Goal: Task Accomplishment & Management: Manage account settings

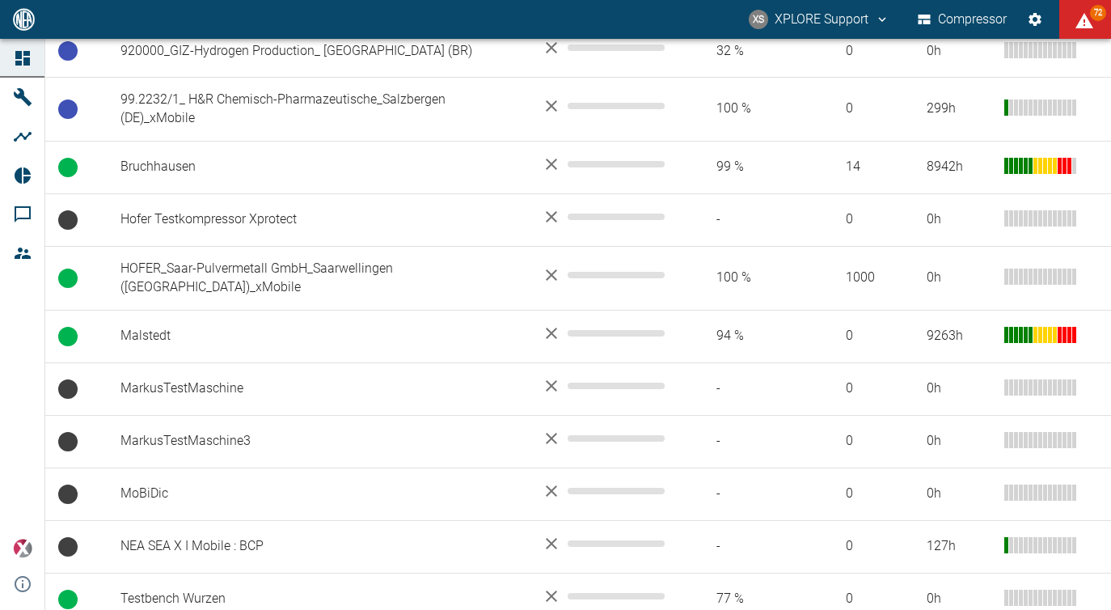
scroll to position [2063, 0]
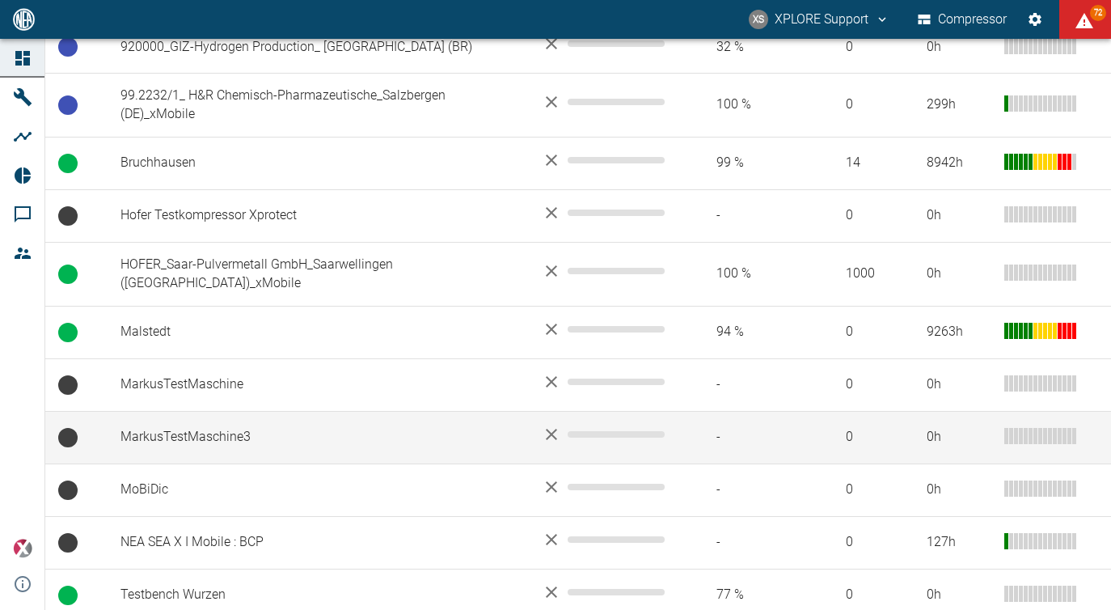
click at [326, 455] on td "MarkusTestMaschine3" at bounding box center [318, 437] width 421 height 53
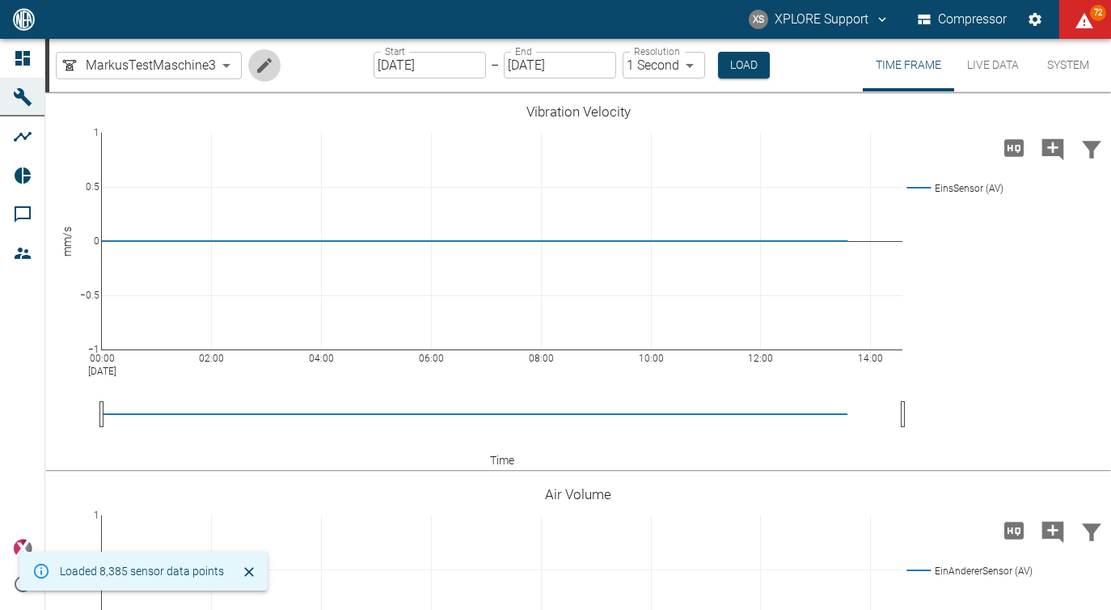
click at [264, 64] on icon "Edit machine" at bounding box center [264, 64] width 15 height 15
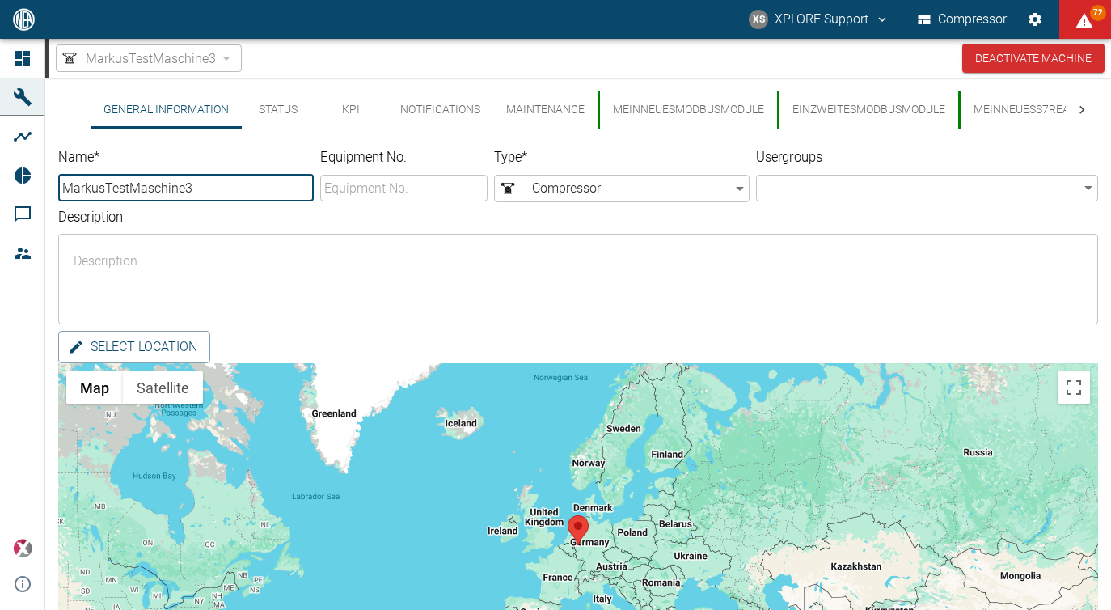
click at [691, 113] on button "MeinNeuesModbusModule" at bounding box center [688, 110] width 180 height 39
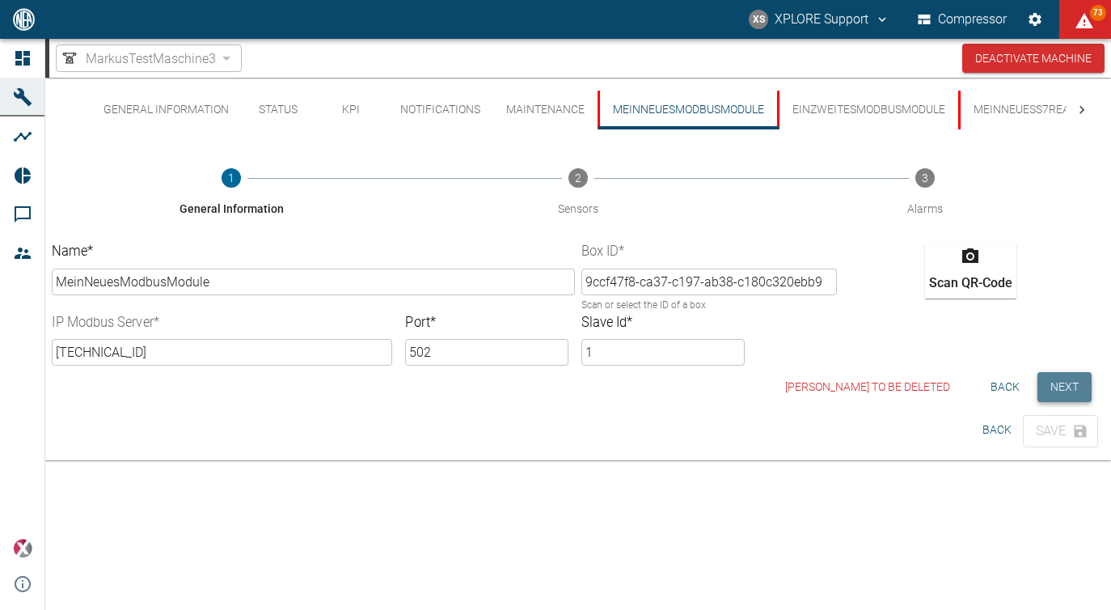
click at [1052, 379] on button "Next" at bounding box center [1065, 387] width 54 height 30
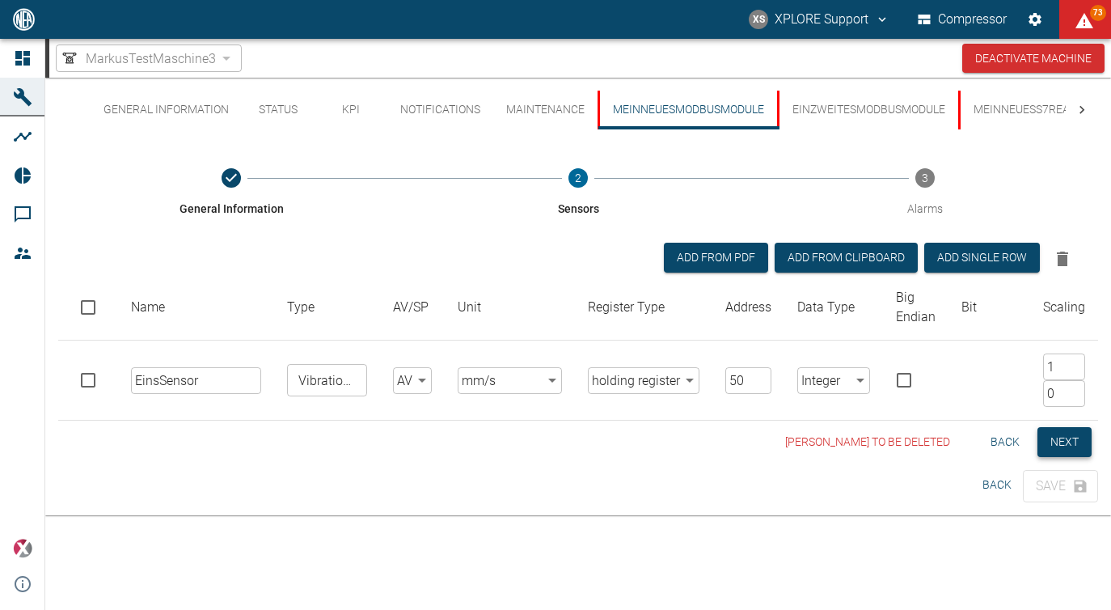
click at [1073, 437] on button "Next" at bounding box center [1065, 442] width 54 height 30
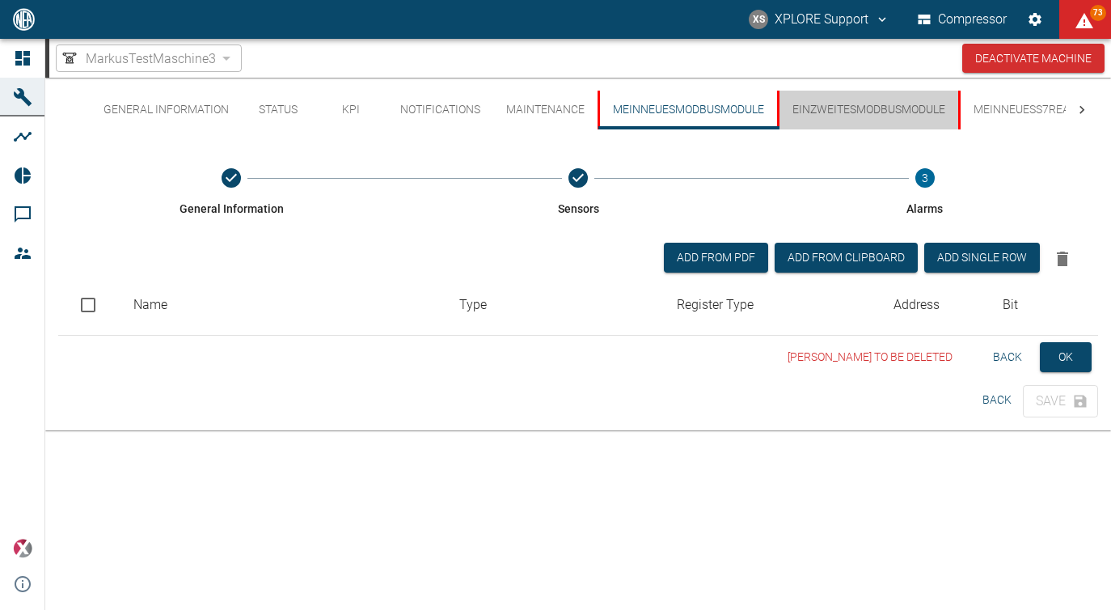
click at [819, 110] on button "EinZweitesModbusModule" at bounding box center [867, 110] width 181 height 39
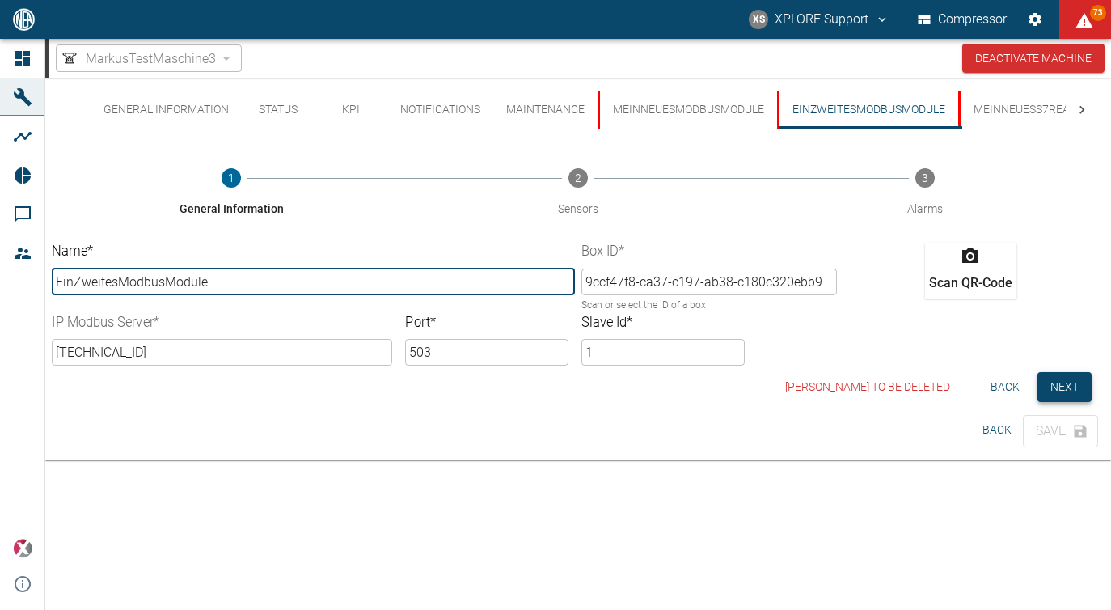
click at [1074, 389] on button "Next" at bounding box center [1065, 387] width 54 height 30
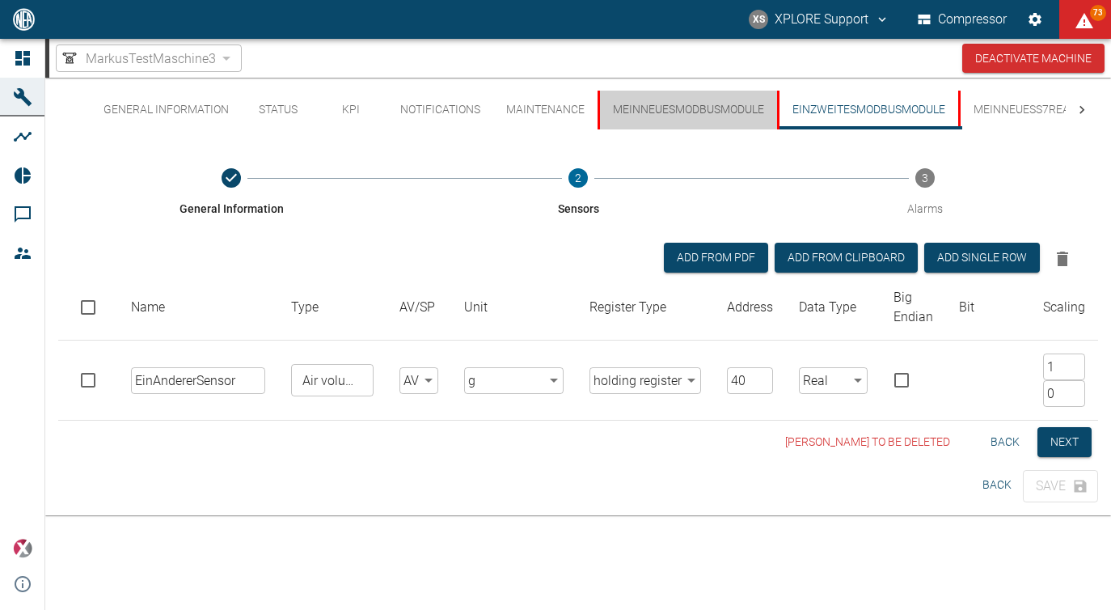
click at [720, 120] on button "MeinNeuesModbusModule" at bounding box center [688, 110] width 180 height 39
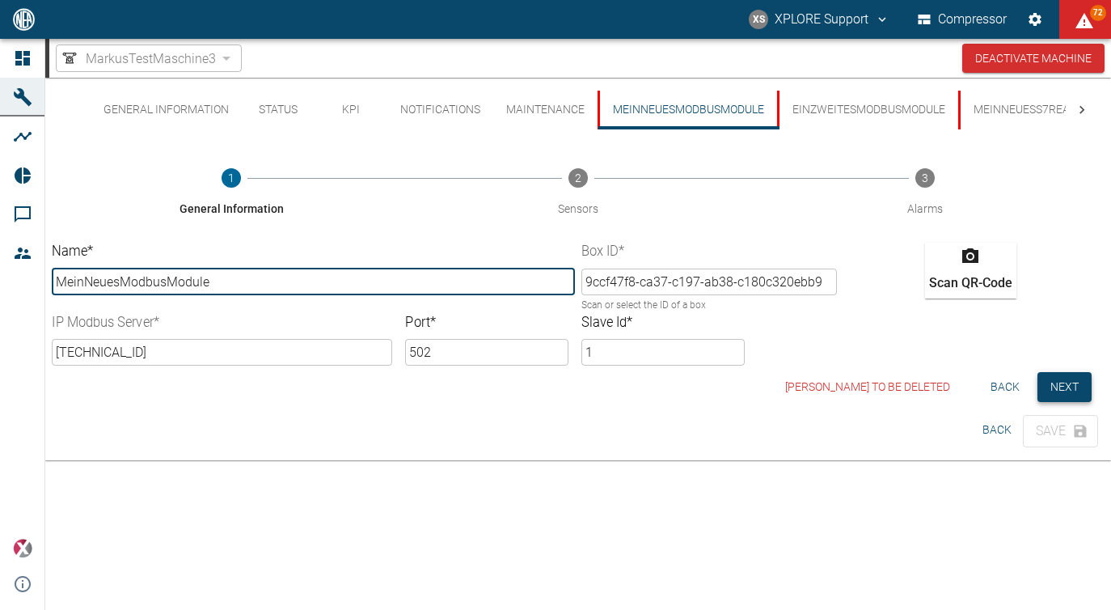
click at [1050, 385] on button "Next" at bounding box center [1065, 387] width 54 height 30
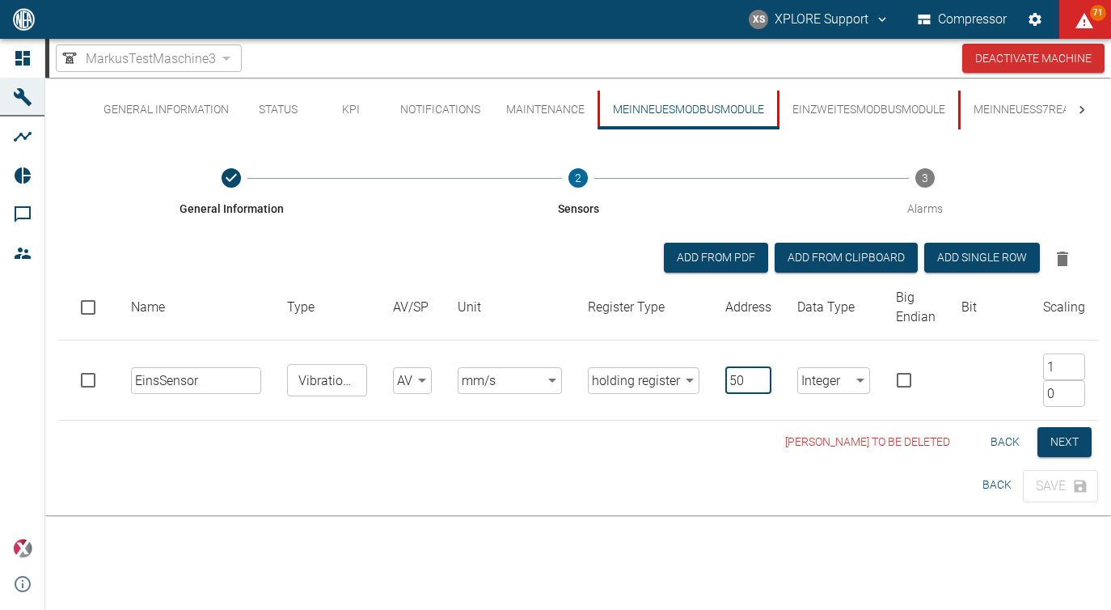
drag, startPoint x: 746, startPoint y: 371, endPoint x: 686, endPoint y: 371, distance: 59.8
click at [725, 371] on input "50" at bounding box center [748, 380] width 46 height 27
type input "0"
click at [818, 373] on body "XS XPLORE Support Compressor 71 Dashboard Machines Analyses Reports Comments Me…" at bounding box center [555, 305] width 1111 height 610
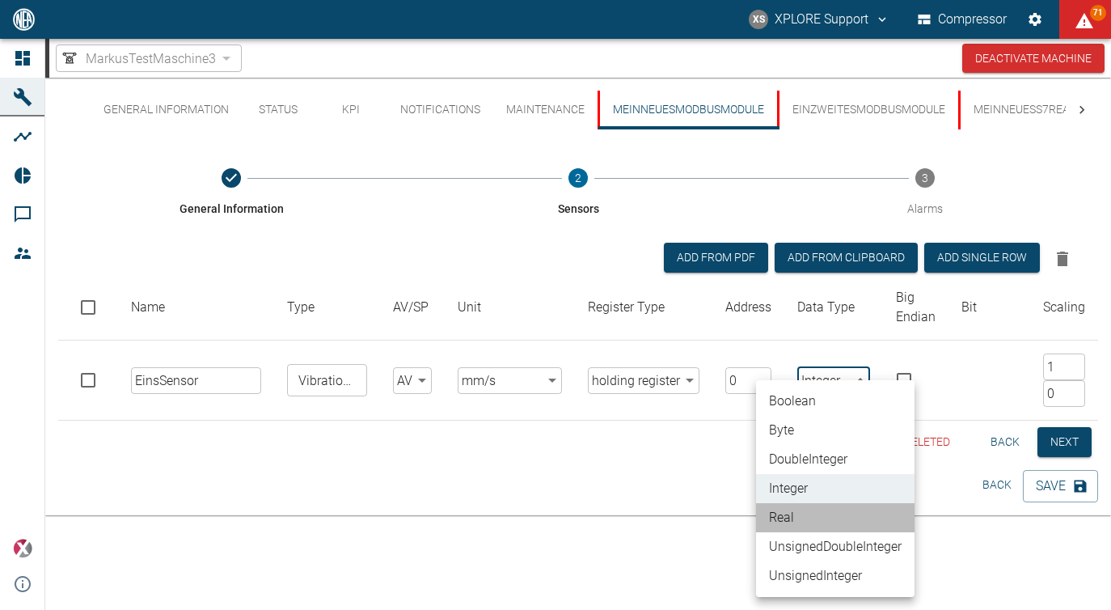
click at [803, 510] on li "Real" at bounding box center [835, 517] width 159 height 29
type input "Real"
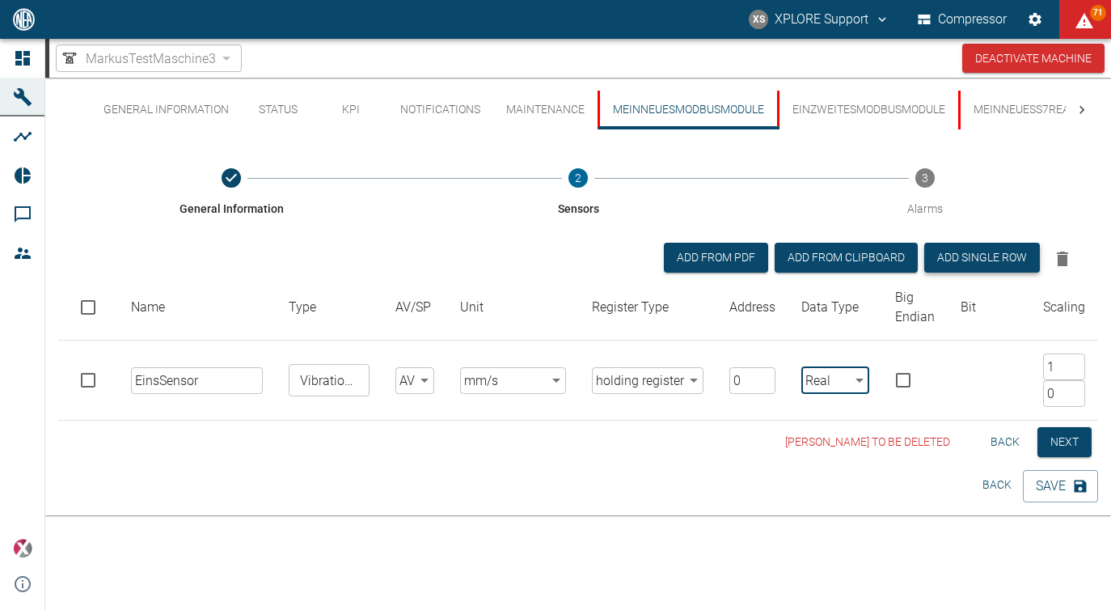
click at [954, 255] on button "Add single row" at bounding box center [982, 258] width 116 height 30
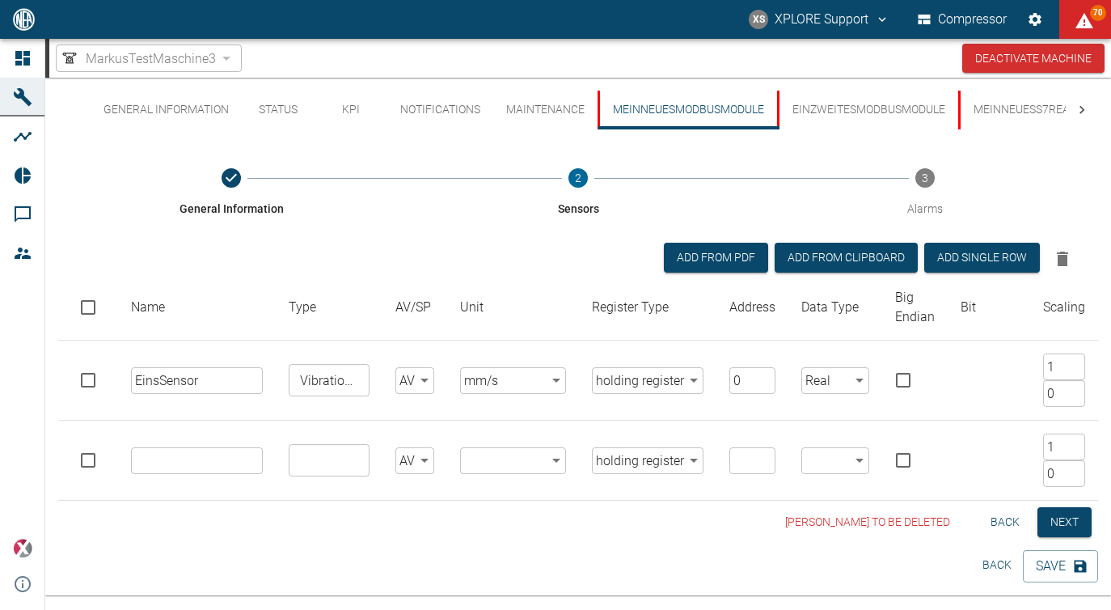
click at [170, 455] on input "text" at bounding box center [197, 460] width 132 height 27
click at [680, 468] on body "XS XPLORE Support Compressor 71 Dashboard Machines Analyses Reports Comments Me…" at bounding box center [555, 305] width 1111 height 610
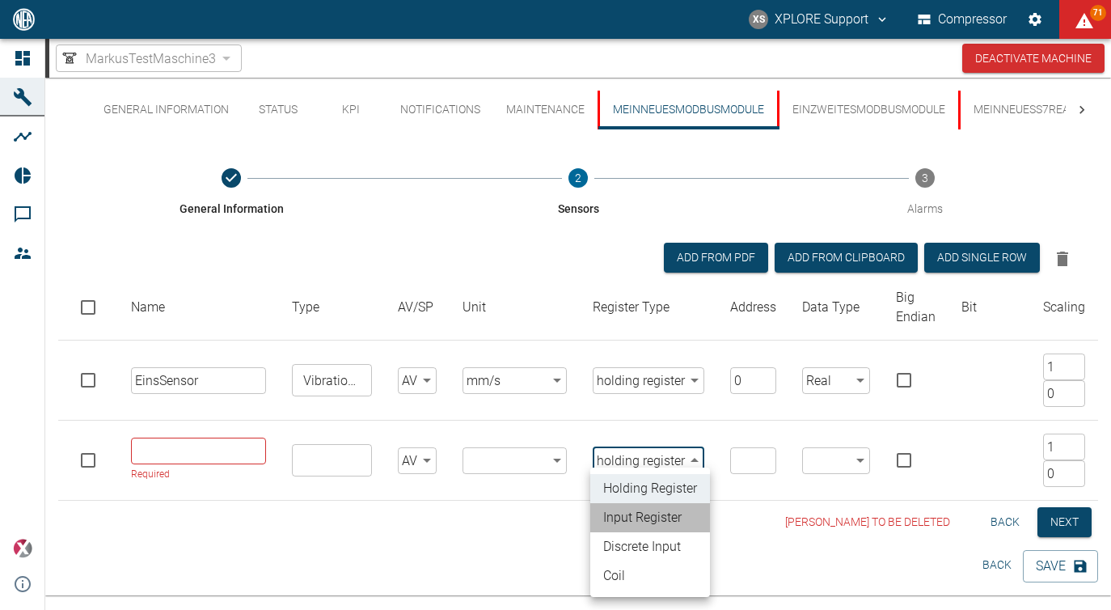
click at [645, 514] on li "input register" at bounding box center [650, 517] width 120 height 29
click at [641, 465] on body "XS XPLORE Support Compressor 71 Dashboard Machines Analyses Reports Comments Me…" at bounding box center [555, 305] width 1111 height 610
click at [641, 553] on li "discrete input" at bounding box center [650, 546] width 120 height 29
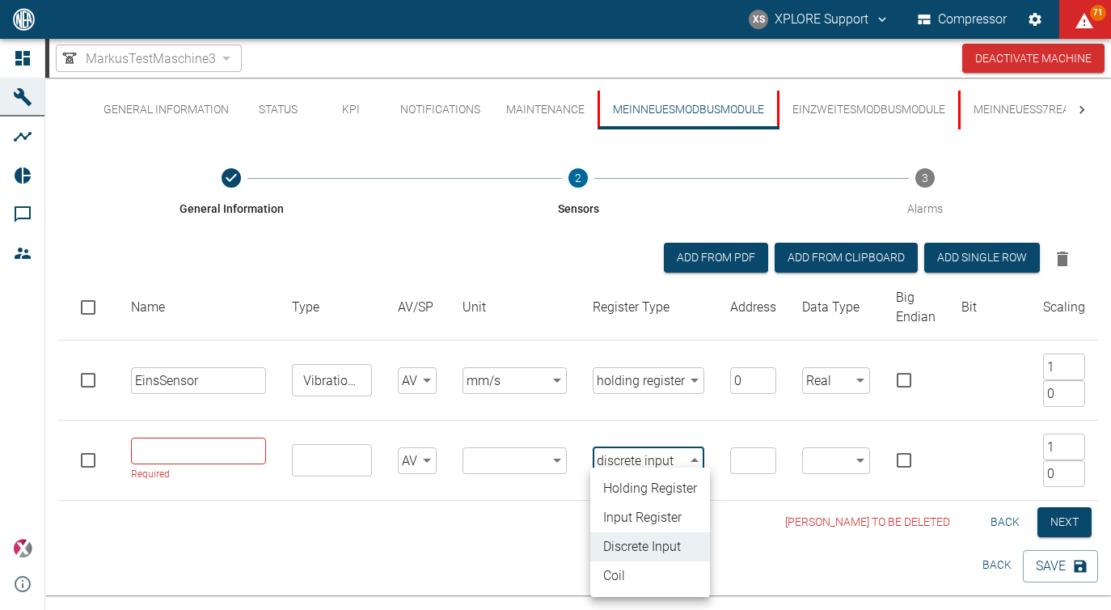
click at [649, 456] on body "XS XPLORE Support Compressor 71 Dashboard Machines Analyses Reports Comments Me…" at bounding box center [555, 305] width 1111 height 610
click at [646, 577] on li "coil" at bounding box center [650, 575] width 120 height 29
click at [703, 460] on body "XS XPLORE Support Compressor 71 Dashboard Machines Analyses Reports Comments Me…" at bounding box center [555, 305] width 1111 height 610
click at [649, 509] on li "input register" at bounding box center [650, 517] width 120 height 29
type input "input_register"
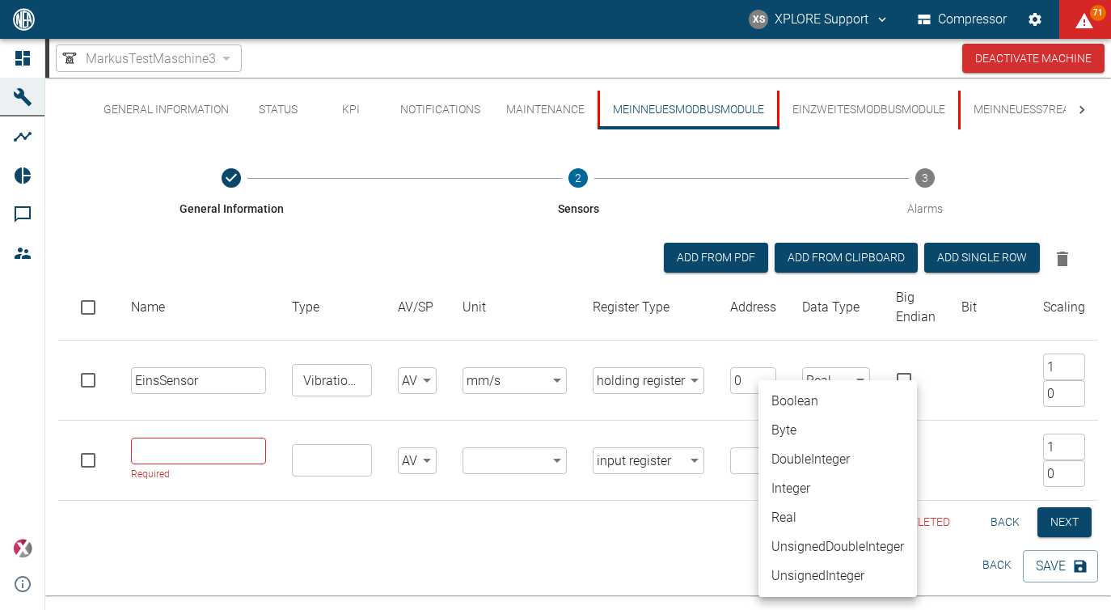
click at [815, 451] on body "XS XPLORE Support Compressor 71 Dashboard Machines Analyses Reports Comments Me…" at bounding box center [555, 305] width 1111 height 610
click at [810, 392] on li "Boolean" at bounding box center [838, 401] width 159 height 29
type input "Boolean"
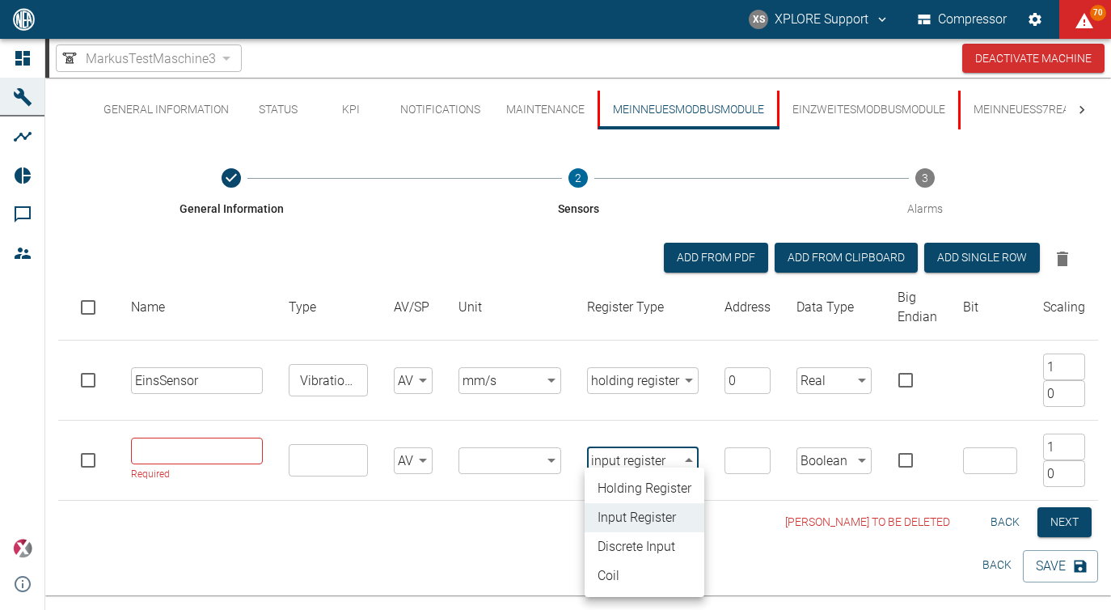
click at [649, 467] on body "XS XPLORE Support Compressor 70 Dashboard Machines Analyses Reports Comments Me…" at bounding box center [555, 305] width 1111 height 610
click at [643, 536] on li "discrete input" at bounding box center [645, 546] width 120 height 29
click at [652, 459] on body "XS XPLORE Support Compressor 70 Dashboard Machines Analyses Reports Comments Me…" at bounding box center [555, 305] width 1111 height 610
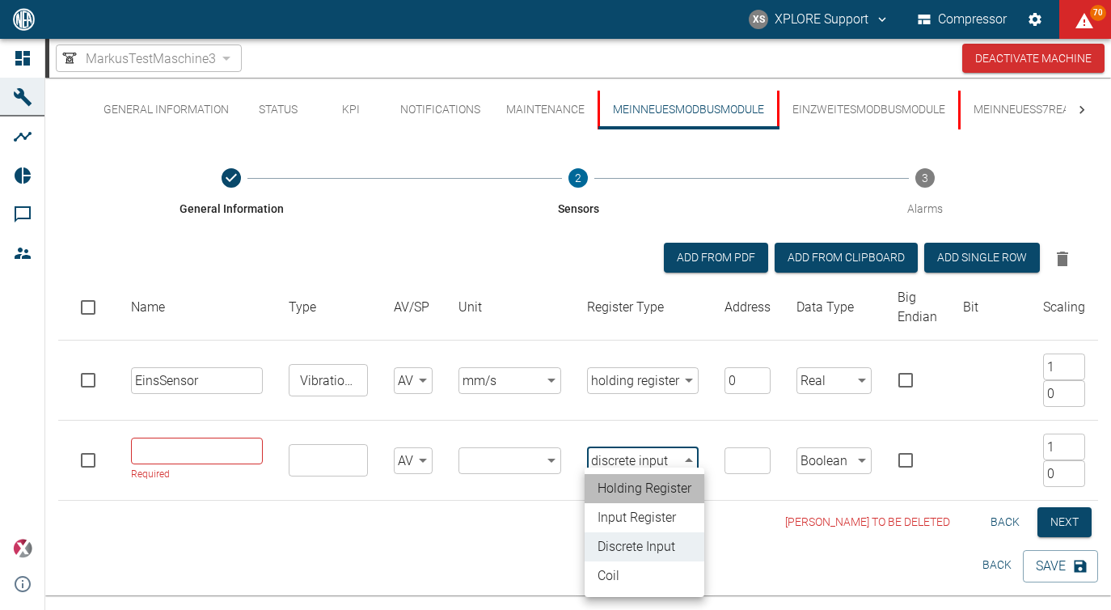
click at [642, 499] on li "holding register" at bounding box center [645, 488] width 120 height 29
click at [650, 463] on body "XS XPLORE Support Compressor 70 Dashboard Machines Analyses Reports Comments Me…" at bounding box center [555, 305] width 1111 height 610
click at [647, 487] on li "holding register" at bounding box center [645, 488] width 120 height 29
click at [647, 458] on body "XS XPLORE Support Compressor 70 Dashboard Machines Analyses Reports Comments Me…" at bounding box center [555, 305] width 1111 height 610
click at [649, 511] on li "input register" at bounding box center [645, 517] width 120 height 29
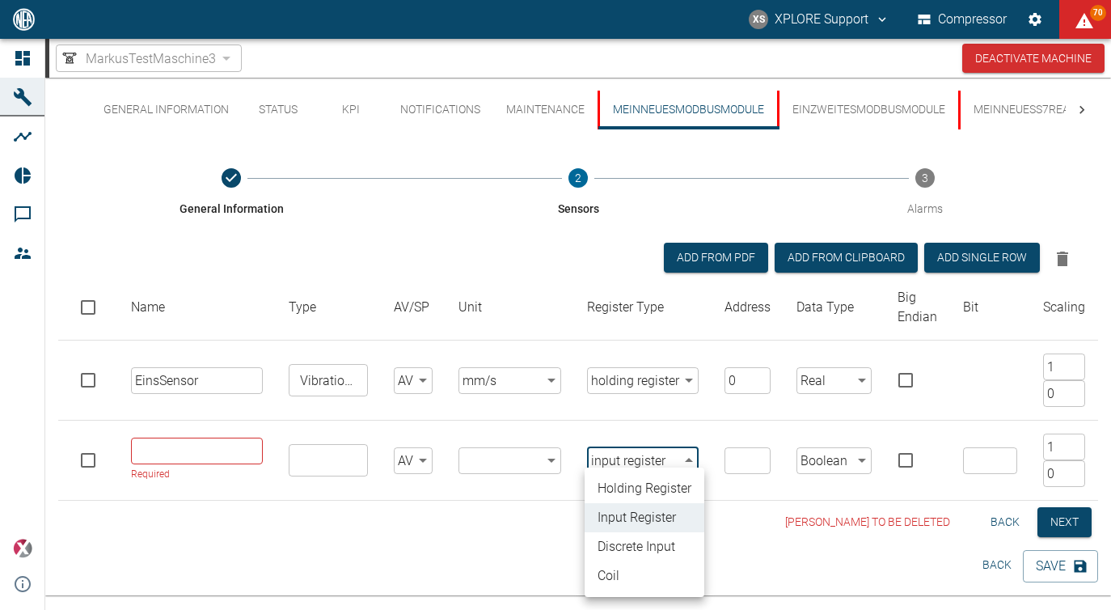
click at [658, 458] on body "XS XPLORE Support Compressor 70 Dashboard Machines Analyses Reports Comments Me…" at bounding box center [555, 305] width 1111 height 610
click at [643, 550] on li "discrete input" at bounding box center [645, 546] width 120 height 29
click at [647, 471] on body "XS XPLORE Support Compressor 70 Dashboard Machines Analyses Reports Comments Me…" at bounding box center [555, 305] width 1111 height 610
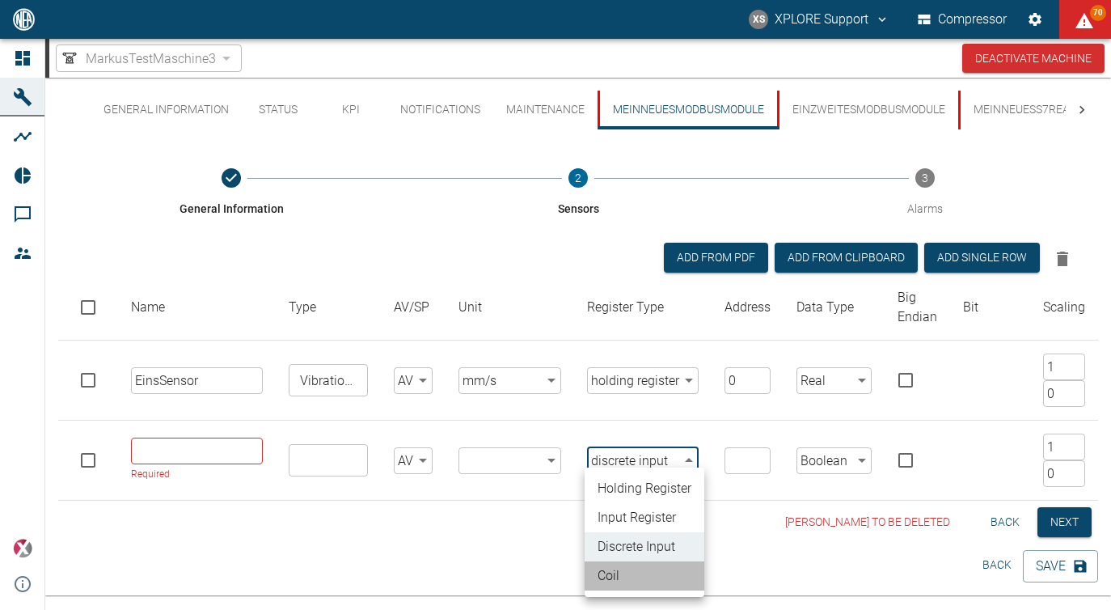
click at [648, 575] on li "coil" at bounding box center [645, 575] width 120 height 29
click at [637, 462] on body "XS XPLORE Support Compressor 70 Dashboard Machines Analyses Reports Comments Me…" at bounding box center [555, 305] width 1111 height 610
click at [632, 543] on li "discrete input" at bounding box center [645, 546] width 120 height 29
type input "discrete_input"
click at [631, 450] on body "XS XPLORE Support Compressor 70 Dashboard Machines Analyses Reports Comments Me…" at bounding box center [555, 305] width 1111 height 610
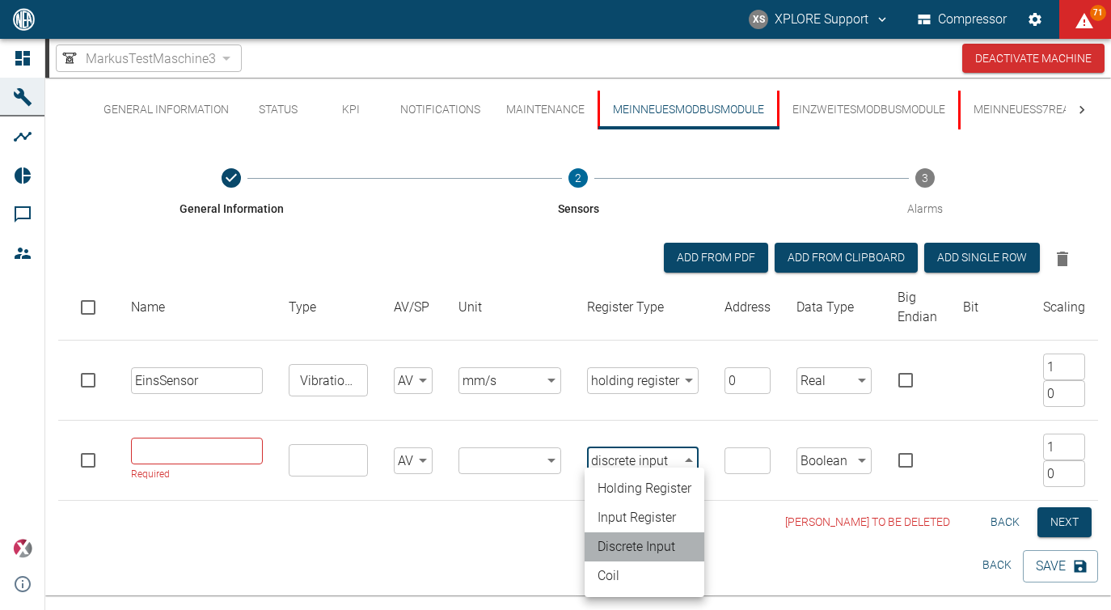
click at [625, 548] on li "discrete input" at bounding box center [645, 546] width 120 height 29
